Goal: Information Seeking & Learning: Find specific page/section

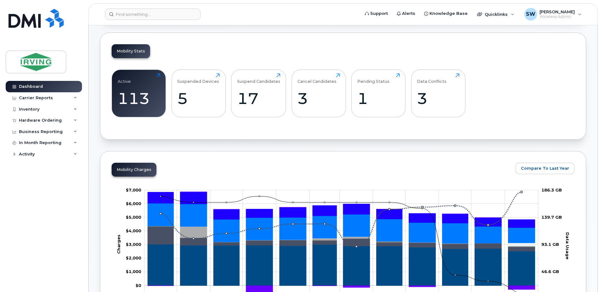
scroll to position [158, 0]
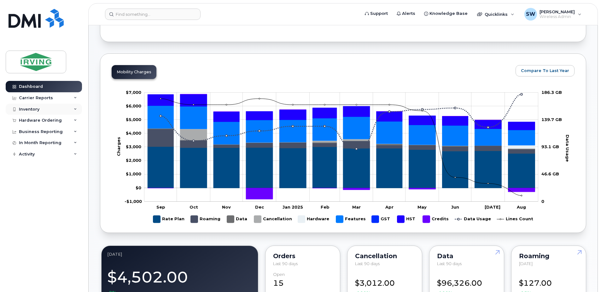
click at [28, 107] on div "Inventory" at bounding box center [29, 109] width 21 height 5
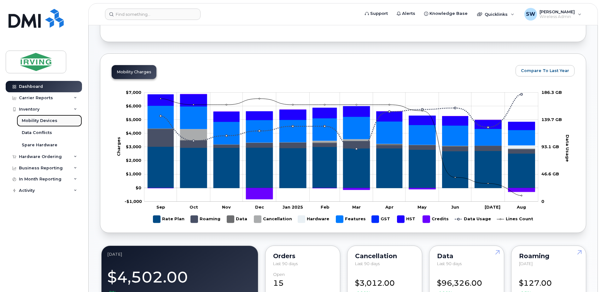
click at [33, 118] on div "Mobility Devices" at bounding box center [40, 121] width 36 height 6
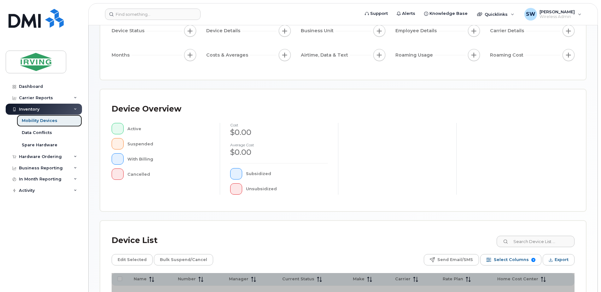
scroll to position [142, 0]
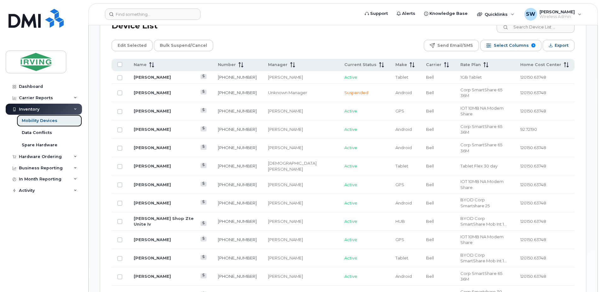
scroll to position [332, 0]
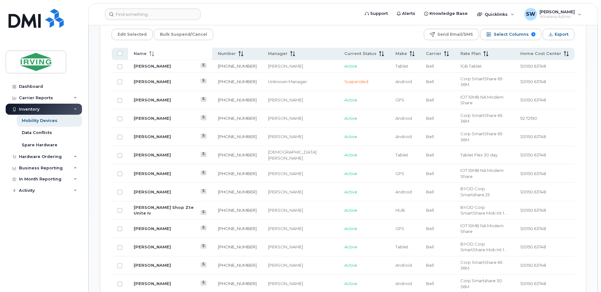
click at [137, 51] on span "Name" at bounding box center [140, 54] width 13 height 6
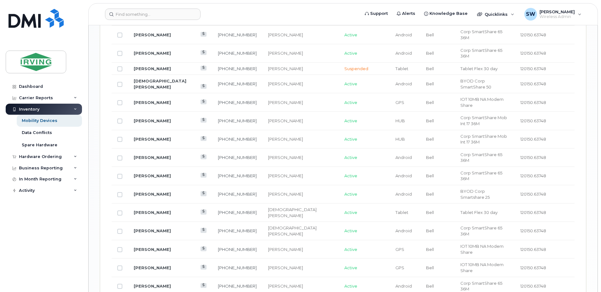
scroll to position [782, 0]
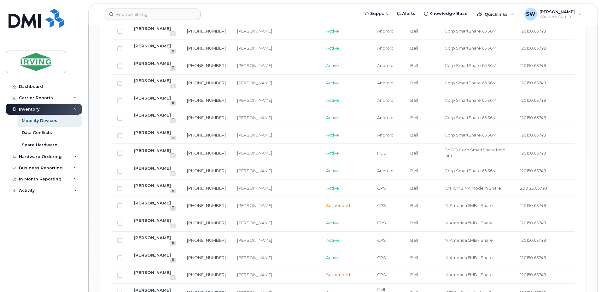
scroll to position [656, 0]
